Goal: Entertainment & Leisure: Consume media (video, audio)

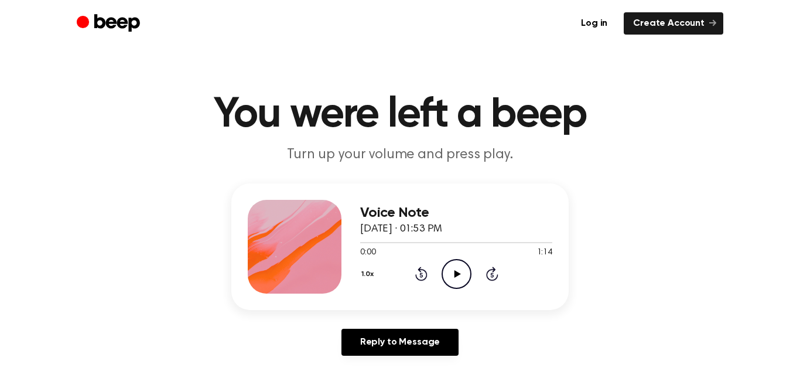
click at [449, 273] on icon "Play Audio" at bounding box center [457, 274] width 30 height 30
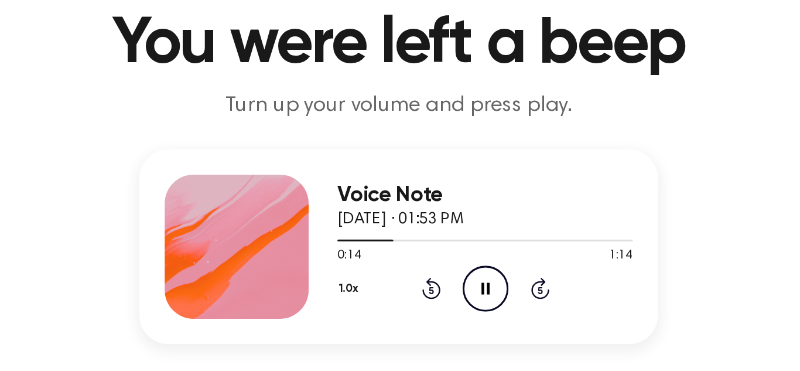
click at [411, 224] on span "[DATE] · 01:53 PM" at bounding box center [401, 229] width 82 height 11
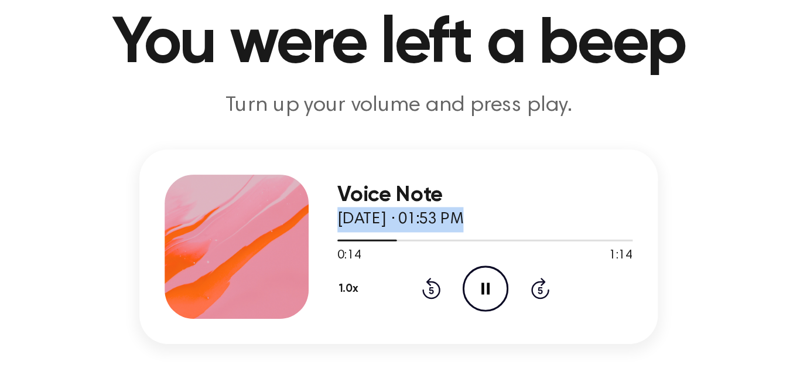
click at [411, 224] on span "[DATE] · 01:53 PM" at bounding box center [401, 229] width 82 height 11
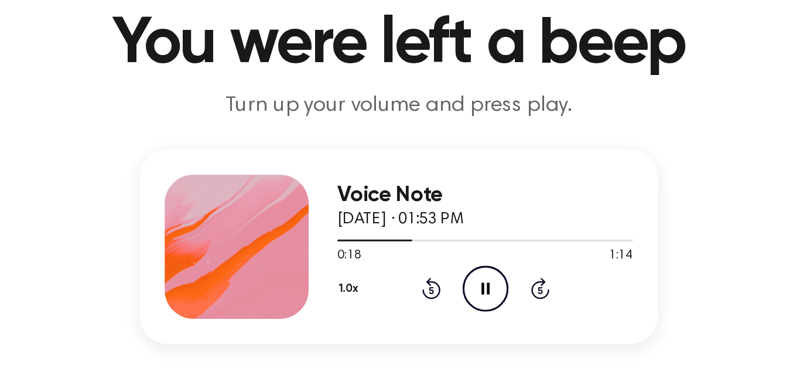
click at [420, 157] on p "Turn up your volume and press play." at bounding box center [400, 154] width 450 height 19
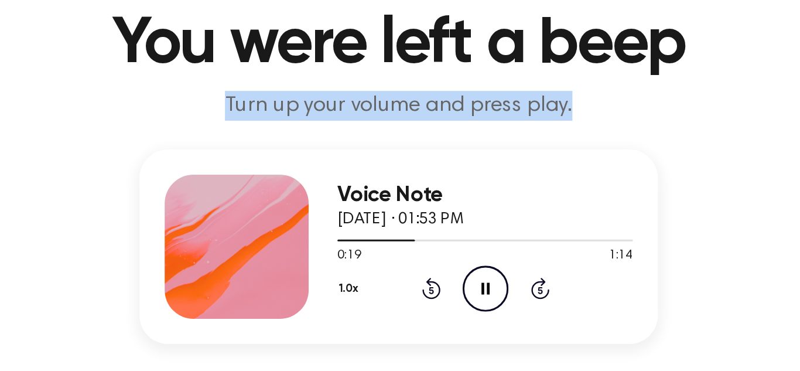
click at [420, 157] on p "Turn up your volume and press play." at bounding box center [400, 154] width 450 height 19
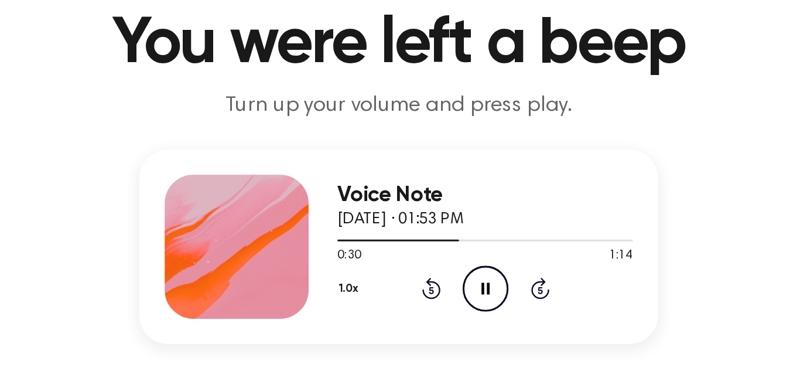
click at [366, 105] on h1 "You were left a beep" at bounding box center [400, 115] width 600 height 42
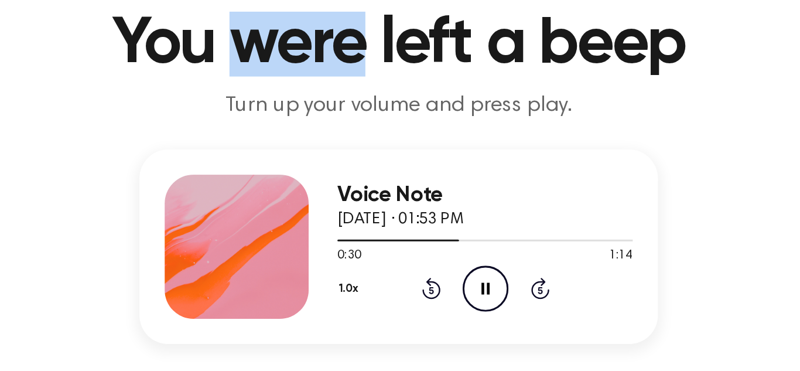
click at [366, 105] on h1 "You were left a beep" at bounding box center [400, 115] width 600 height 42
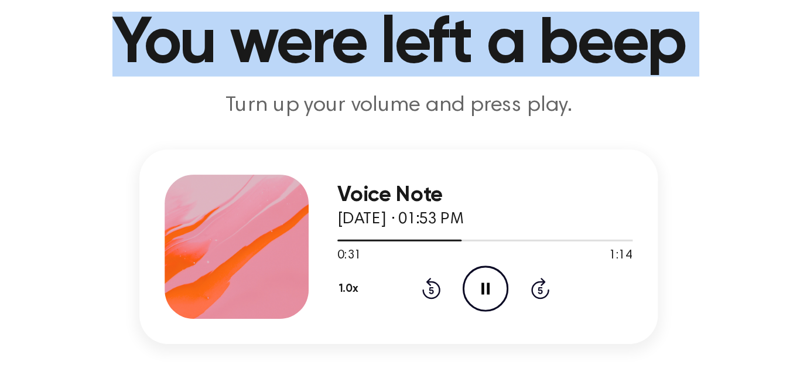
click at [366, 105] on h1 "You were left a beep" at bounding box center [400, 115] width 600 height 42
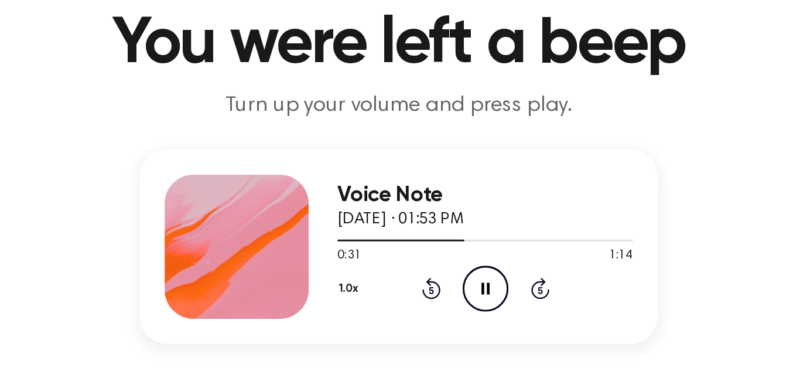
click at [430, 124] on h1 "You were left a beep" at bounding box center [400, 115] width 600 height 42
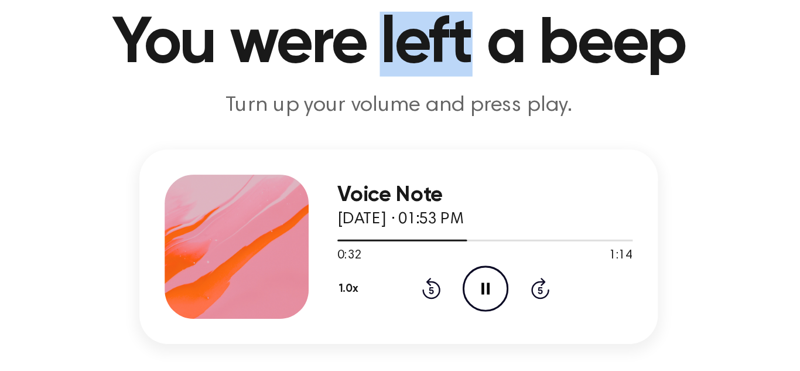
click at [430, 124] on h1 "You were left a beep" at bounding box center [400, 115] width 600 height 42
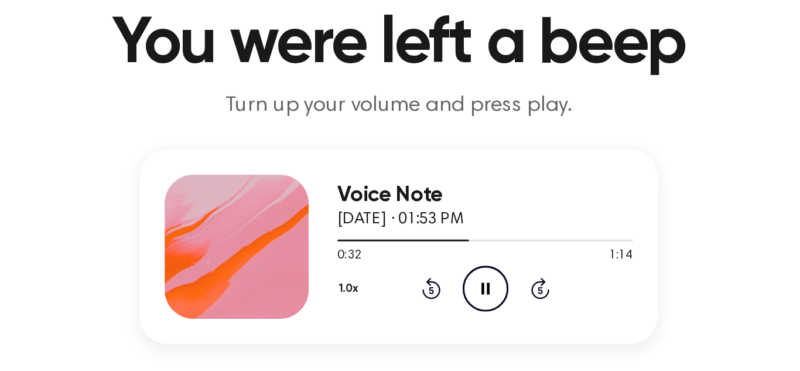
click at [466, 126] on h1 "You were left a beep" at bounding box center [400, 115] width 600 height 42
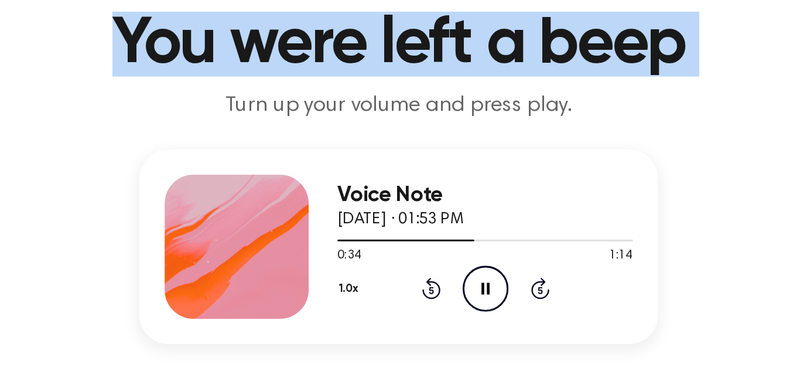
click at [428, 128] on h1 "You were left a beep" at bounding box center [400, 115] width 600 height 42
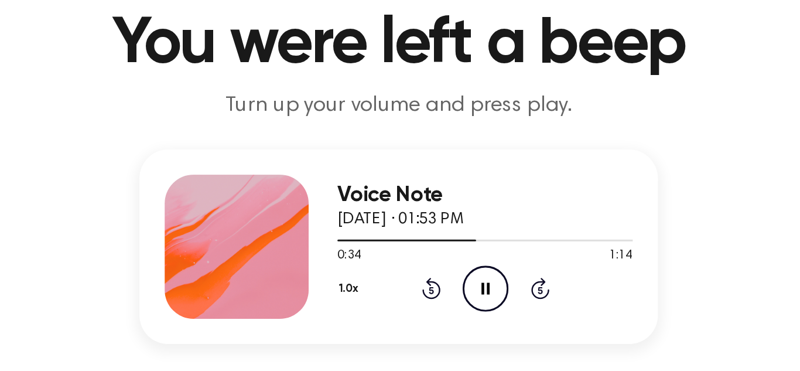
click at [386, 156] on p "Turn up your volume and press play." at bounding box center [400, 154] width 450 height 19
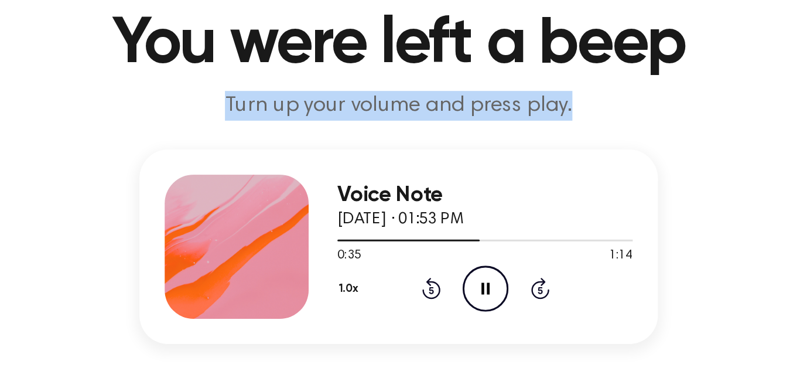
click at [386, 156] on p "Turn up your volume and press play." at bounding box center [400, 154] width 450 height 19
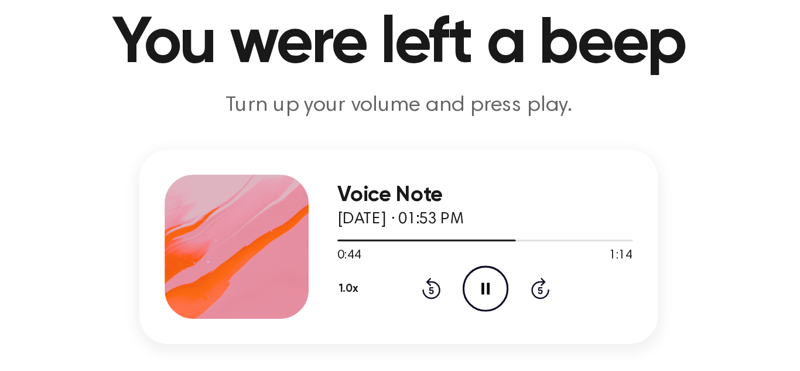
click at [422, 160] on p "Turn up your volume and press play." at bounding box center [400, 154] width 450 height 19
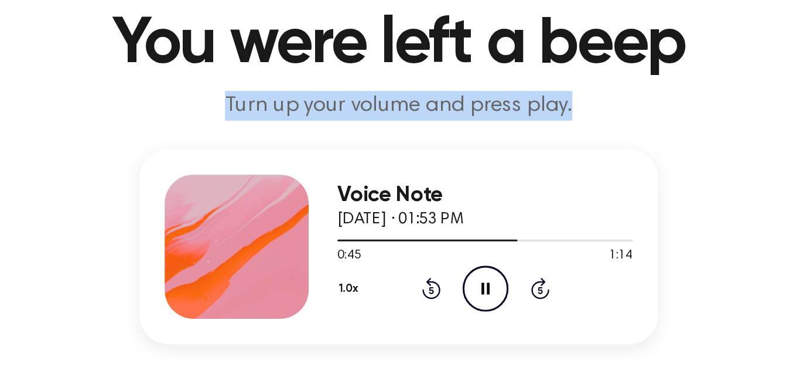
click at [422, 160] on p "Turn up your volume and press play." at bounding box center [400, 154] width 450 height 19
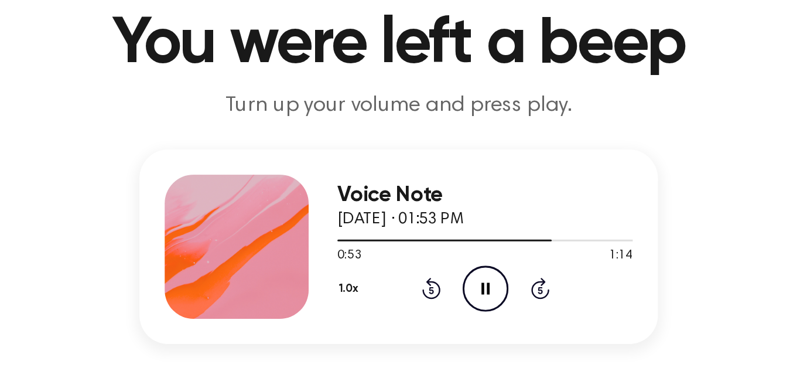
click at [389, 129] on h1 "You were left a beep" at bounding box center [400, 115] width 600 height 42
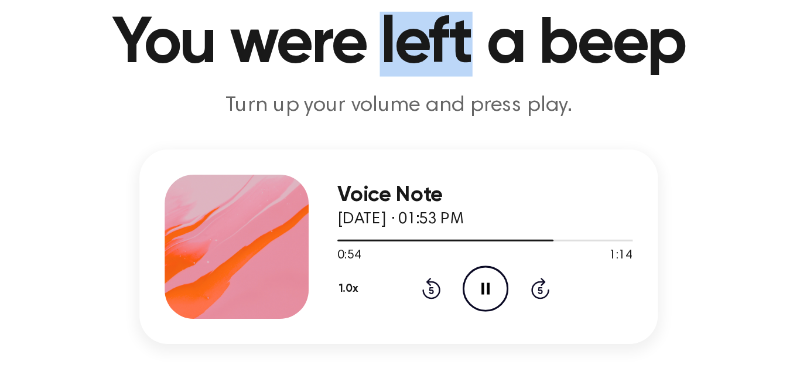
click at [389, 129] on h1 "You were left a beep" at bounding box center [400, 115] width 600 height 42
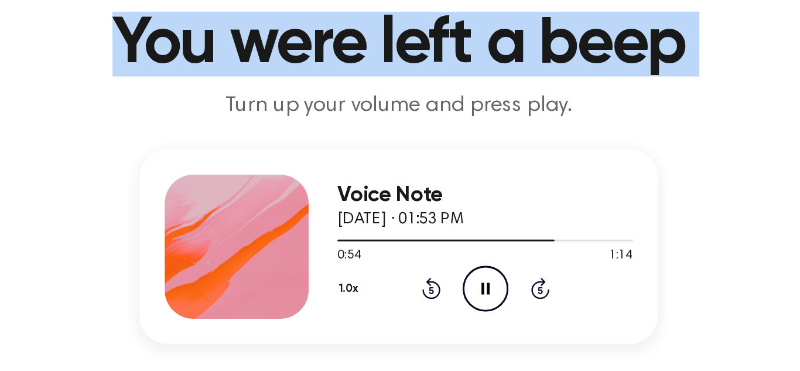
click at [389, 129] on h1 "You were left a beep" at bounding box center [400, 115] width 600 height 42
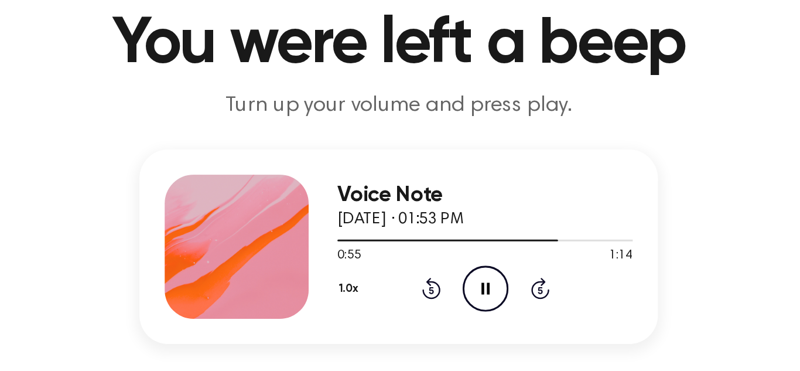
click at [393, 154] on p "Turn up your volume and press play." at bounding box center [400, 154] width 450 height 19
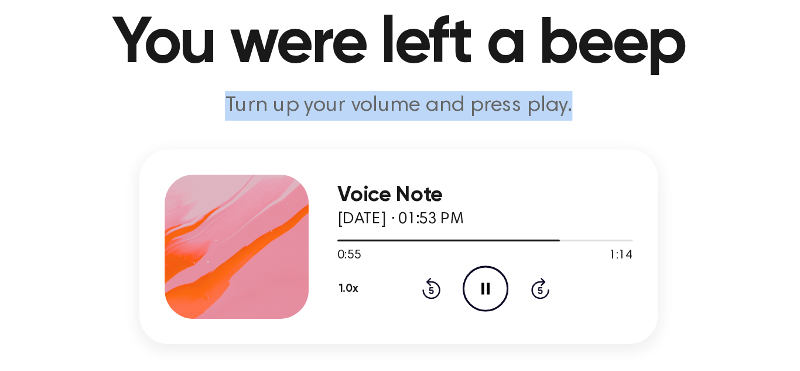
click at [393, 154] on p "Turn up your volume and press play." at bounding box center [400, 154] width 450 height 19
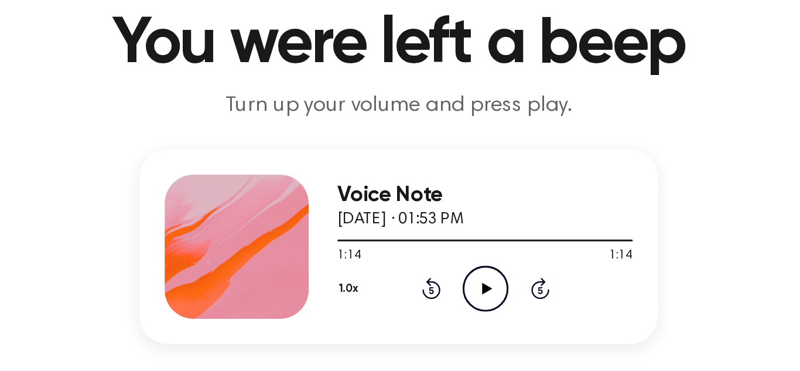
click at [447, 269] on icon "Play Audio" at bounding box center [457, 274] width 30 height 30
click at [456, 271] on icon "Pause Audio" at bounding box center [457, 274] width 30 height 30
click at [445, 284] on circle at bounding box center [456, 274] width 29 height 29
click at [456, 271] on icon "Pause Audio" at bounding box center [457, 274] width 30 height 30
click at [469, 288] on icon "Play Audio" at bounding box center [457, 274] width 30 height 30
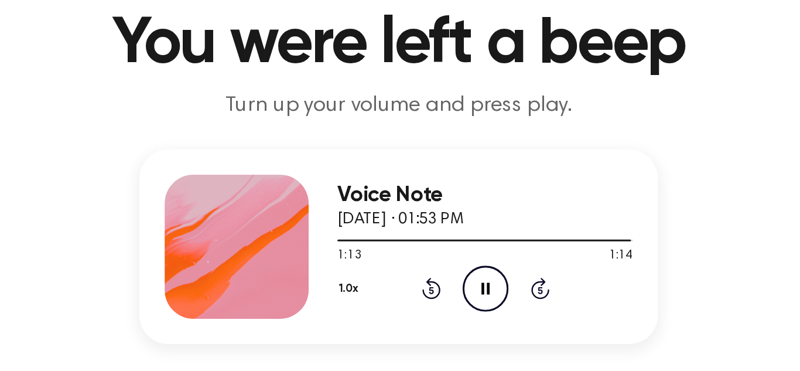
click at [469, 288] on icon "Pause Audio" at bounding box center [457, 274] width 30 height 30
click at [446, 277] on icon "Play Audio" at bounding box center [457, 274] width 30 height 30
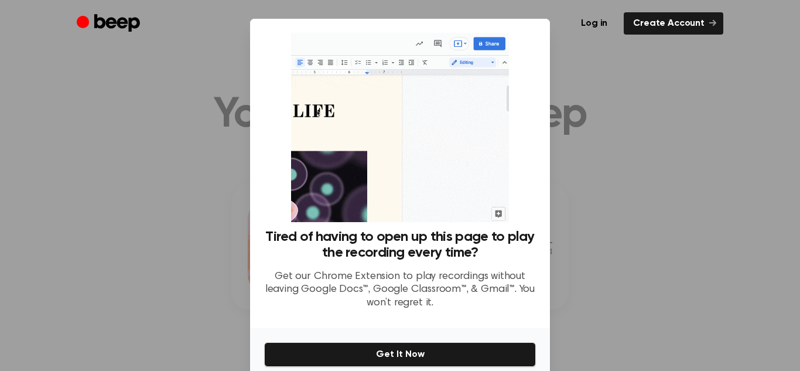
scroll to position [52, 0]
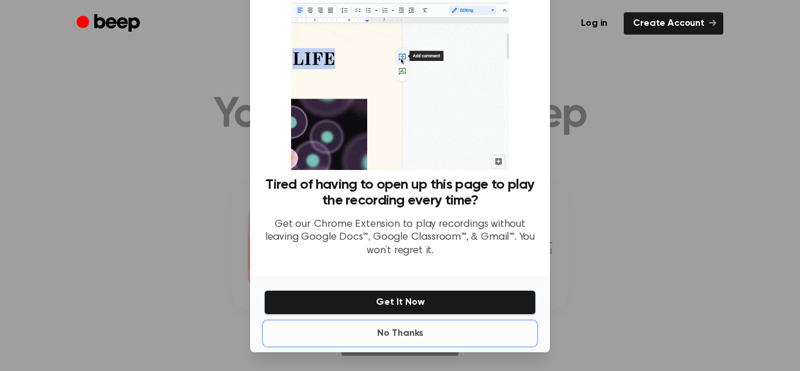
click at [412, 332] on button "No Thanks" at bounding box center [400, 333] width 272 height 23
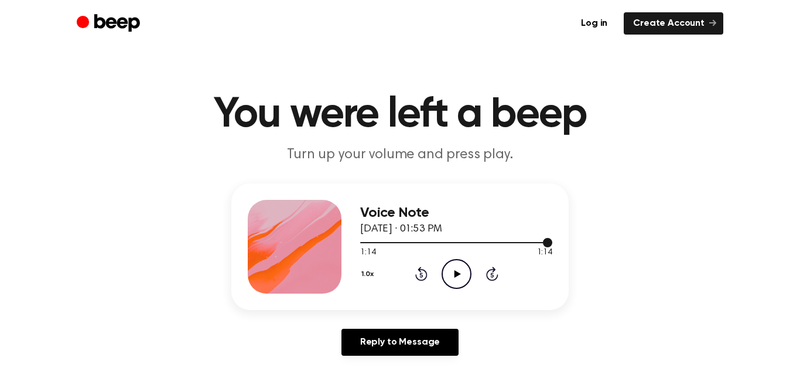
click at [360, 242] on div at bounding box center [456, 242] width 192 height 1
click at [449, 268] on icon "Play Audio" at bounding box center [457, 274] width 30 height 30
click at [448, 260] on icon "Pause Audio" at bounding box center [457, 274] width 30 height 30
click at [463, 284] on icon "Play Audio" at bounding box center [457, 274] width 30 height 30
